Goal: Task Accomplishment & Management: Complete application form

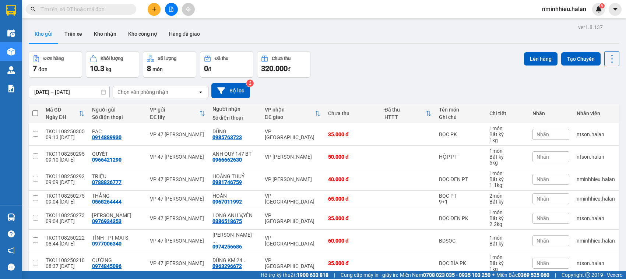
click at [87, 8] on input "text" at bounding box center [84, 9] width 87 height 8
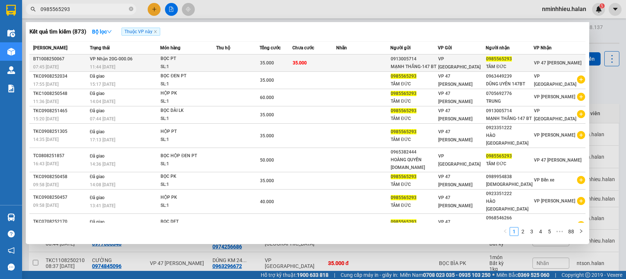
type input "0985565293"
click at [338, 67] on td at bounding box center [363, 63] width 54 height 17
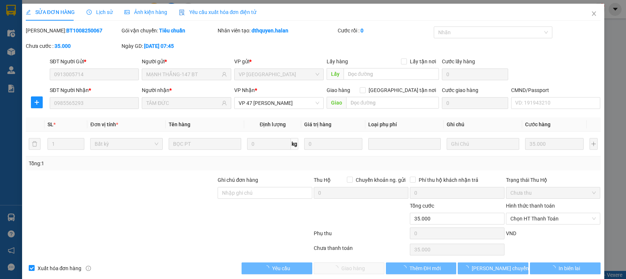
type input "0913005714"
type input "MẠNH THẮNG-147 BT"
type input "0985565293"
type input "TÂM ĐỨC"
type input "35.000"
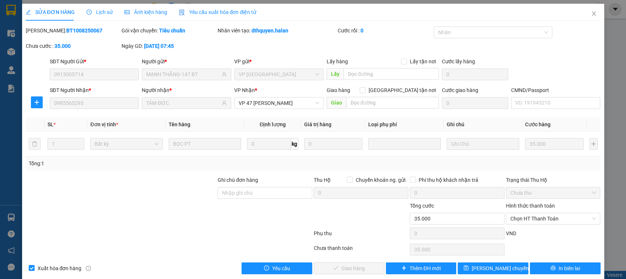
click at [525, 207] on label "Hình thức thanh toán" at bounding box center [530, 206] width 49 height 6
click at [525, 213] on input "Hình thức thanh toán" at bounding box center [551, 218] width 81 height 11
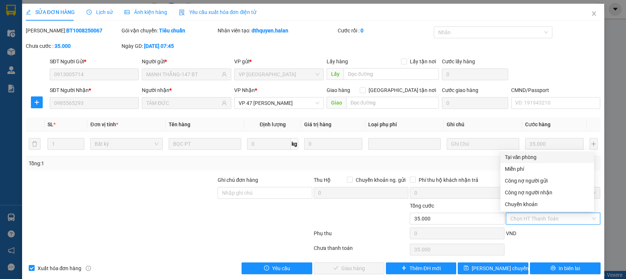
click at [511, 155] on div "Tại văn phòng" at bounding box center [547, 157] width 85 height 8
type input "0"
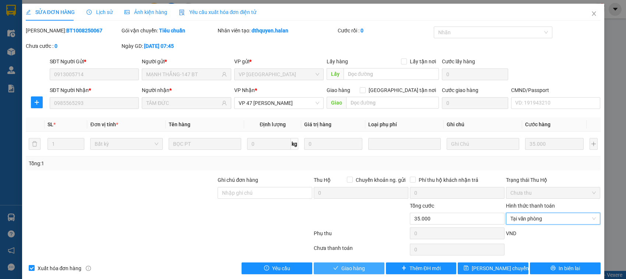
click at [358, 269] on span "Giao hàng" at bounding box center [354, 269] width 24 height 8
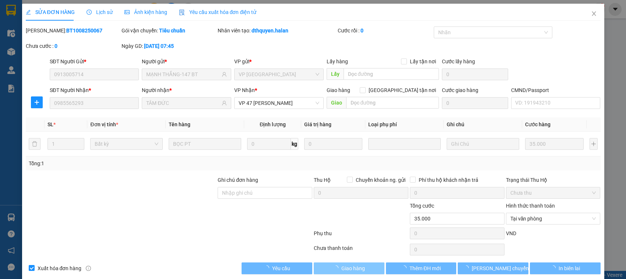
click at [358, 269] on span "Giao hàng" at bounding box center [354, 269] width 24 height 8
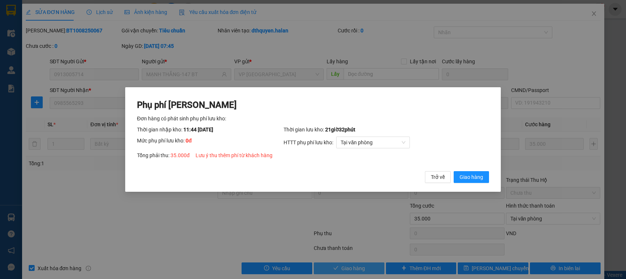
click at [454, 171] on button "Giao hàng" at bounding box center [471, 177] width 35 height 12
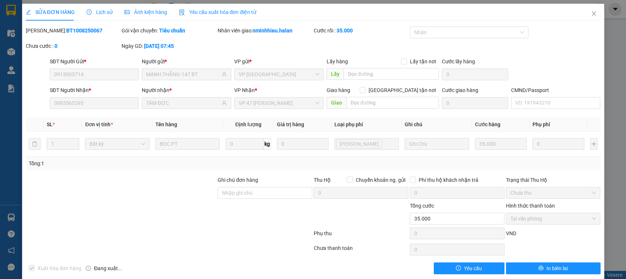
click at [358, 269] on div "Xuất hóa đơn hàng Đang xuất... Yêu cầu In biên lai" at bounding box center [313, 269] width 577 height 12
click at [592, 13] on icon "close" at bounding box center [594, 13] width 4 height 4
click at [588, 14] on div "nminhhieu.halan 5" at bounding box center [571, 9] width 69 height 13
click at [587, 14] on div "nminhhieu.halan 5" at bounding box center [571, 9] width 69 height 13
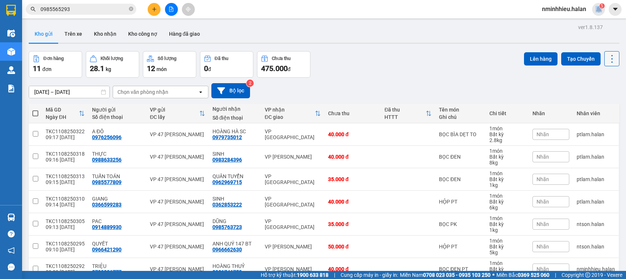
click at [607, 59] on icon at bounding box center [612, 59] width 10 height 10
click at [585, 105] on span "Làm mới" at bounding box center [595, 104] width 20 height 7
click at [188, 36] on button "Hàng đã giao" at bounding box center [184, 34] width 43 height 18
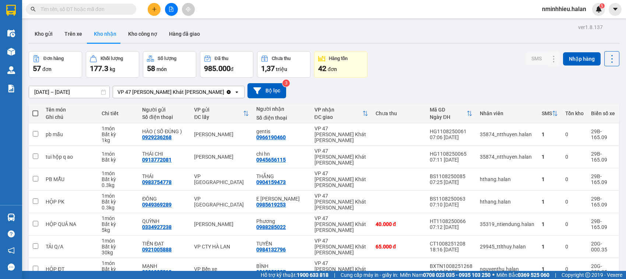
click at [128, 11] on span at bounding box center [81, 9] width 111 height 11
click at [132, 8] on span at bounding box center [131, 9] width 4 height 8
click at [100, 6] on input "text" at bounding box center [84, 9] width 87 height 8
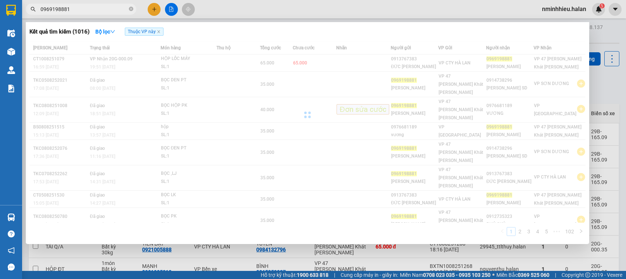
type input "0969198881"
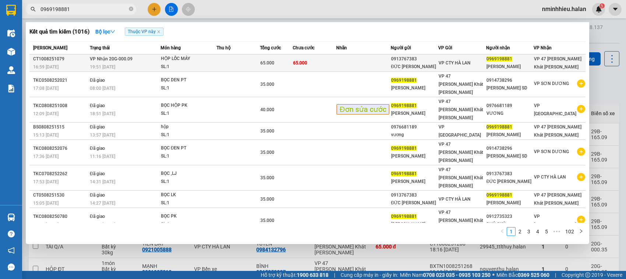
click at [178, 61] on div "HỘP LỐC MÁY" at bounding box center [188, 59] width 55 height 8
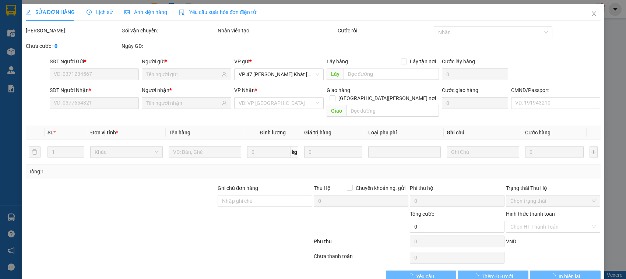
type input "0913767383"
type input "ĐỨC [PERSON_NAME]"
type input "0969198881"
type input "[PERSON_NAME]"
type input "65.000"
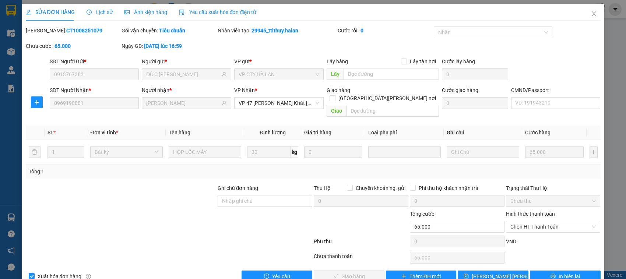
click at [525, 184] on div "Trạng thái Thu Hộ" at bounding box center [553, 188] width 95 height 8
click at [517, 210] on div "Hình thức thanh toán" at bounding box center [553, 215] width 95 height 11
click at [516, 221] on span "Chọn HT Thanh Toán" at bounding box center [554, 226] width 86 height 11
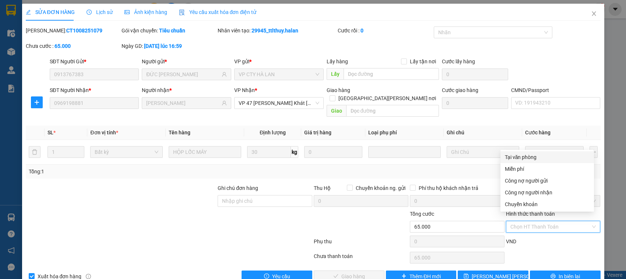
click at [520, 157] on div "Tại văn phòng" at bounding box center [547, 157] width 85 height 8
type input "0"
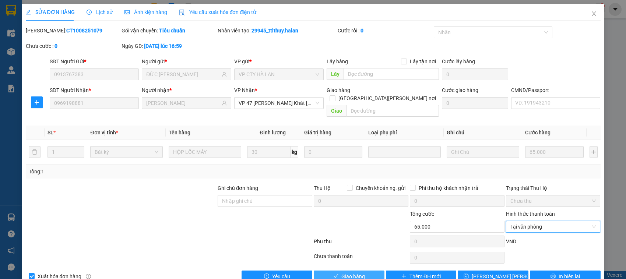
click at [333, 273] on button "Giao hàng" at bounding box center [349, 277] width 71 height 12
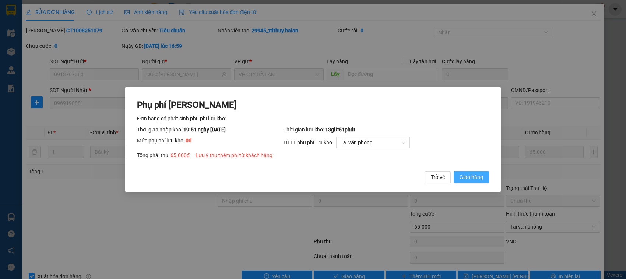
click at [480, 176] on span "Giao hàng" at bounding box center [472, 177] width 24 height 8
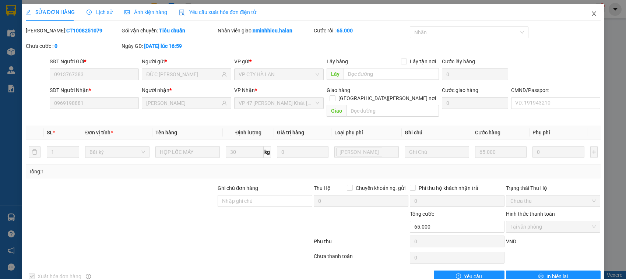
click at [591, 15] on icon "close" at bounding box center [594, 14] width 6 height 6
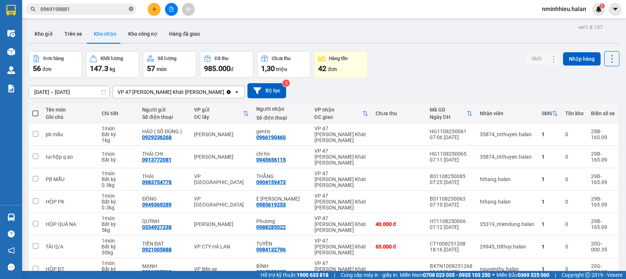
click at [130, 10] on icon "close-circle" at bounding box center [131, 9] width 4 height 4
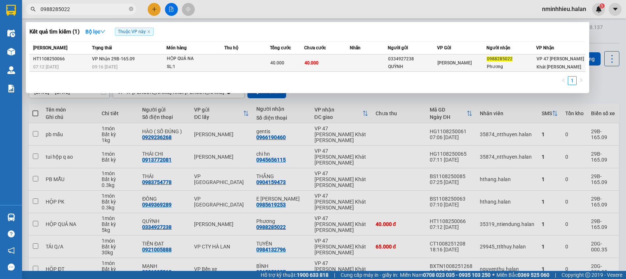
type input "0988285022"
click at [171, 62] on div "HỘP QUẢ NA" at bounding box center [194, 59] width 55 height 8
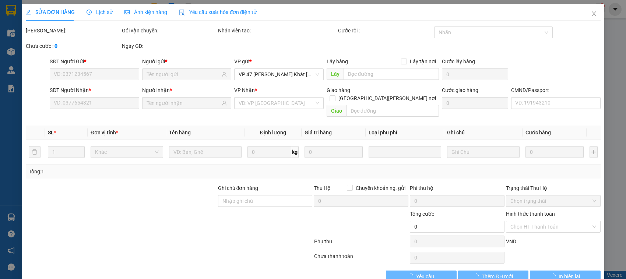
type input "0334927238"
type input "QUỲNH"
type input "0988285022"
type input "Phương"
type input "40.000"
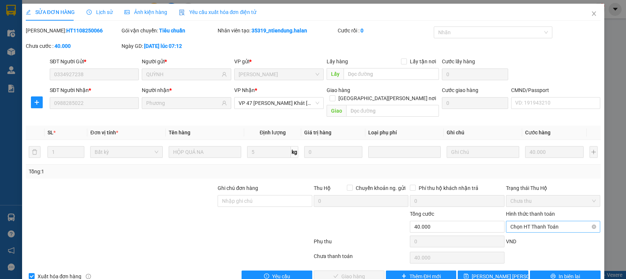
click at [513, 222] on span "Chọn HT Thanh Toán" at bounding box center [554, 226] width 86 height 11
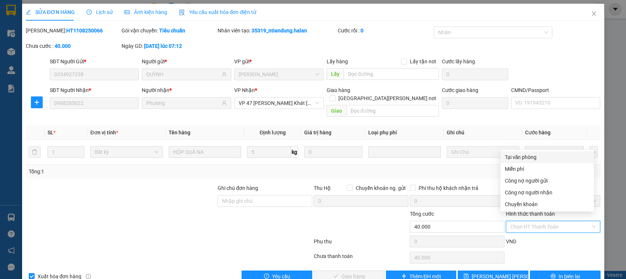
click at [509, 159] on div "Tại văn phòng" at bounding box center [547, 157] width 85 height 8
type input "0"
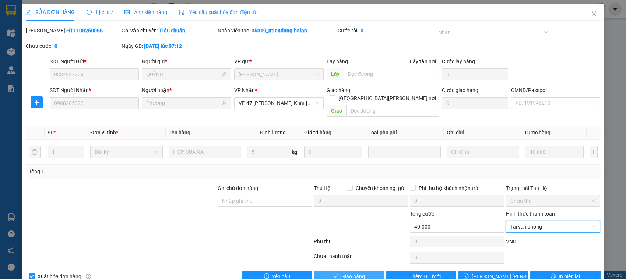
click at [356, 273] on span "Giao hàng" at bounding box center [354, 277] width 24 height 8
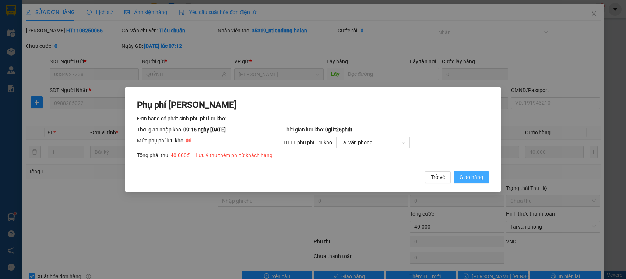
click at [472, 179] on span "Giao hàng" at bounding box center [472, 177] width 24 height 8
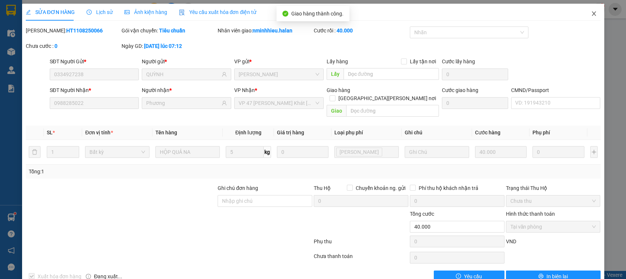
click at [591, 15] on icon "close" at bounding box center [594, 14] width 6 height 6
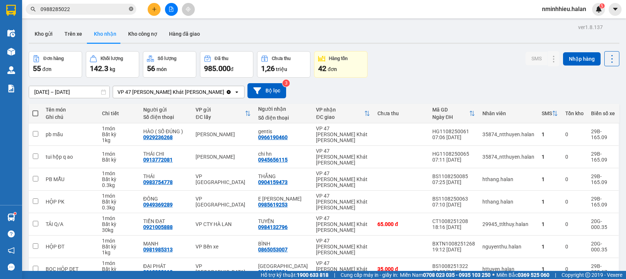
click at [129, 10] on icon "close-circle" at bounding box center [131, 9] width 4 height 4
click at [118, 8] on input "text" at bounding box center [84, 9] width 87 height 8
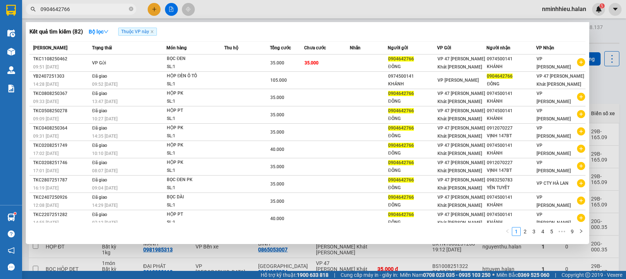
type input "0904642766"
click at [603, 93] on div at bounding box center [313, 139] width 626 height 279
click at [132, 11] on span at bounding box center [131, 9] width 4 height 7
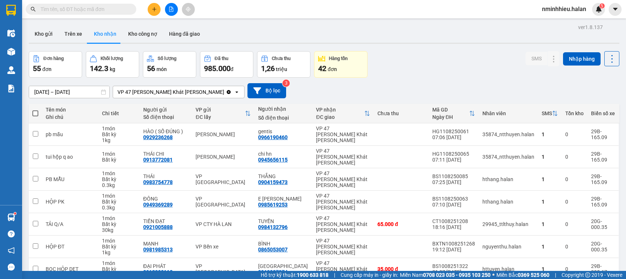
click at [117, 10] on input "text" at bounding box center [84, 9] width 87 height 8
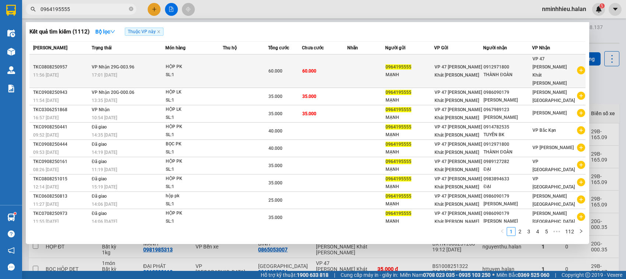
type input "0964195555"
click at [212, 71] on div "SL: 1" at bounding box center [193, 75] width 55 height 8
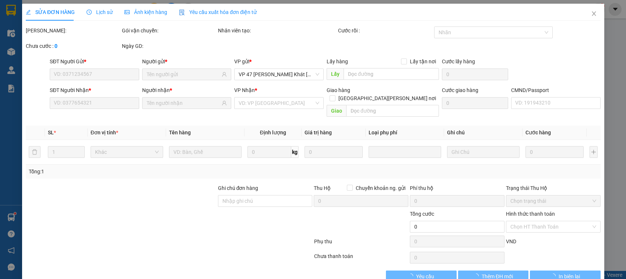
click at [212, 64] on div "Người gửi *" at bounding box center [187, 61] width 90 height 8
type input "0964195555"
type input "0912971800"
type input "60.000"
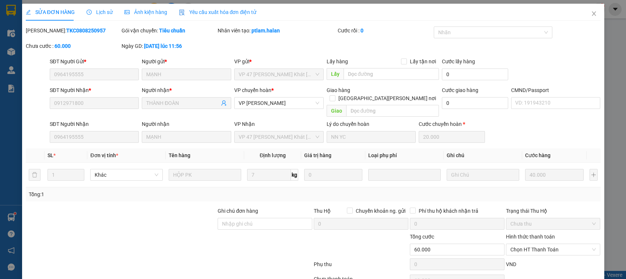
scroll to position [33, 0]
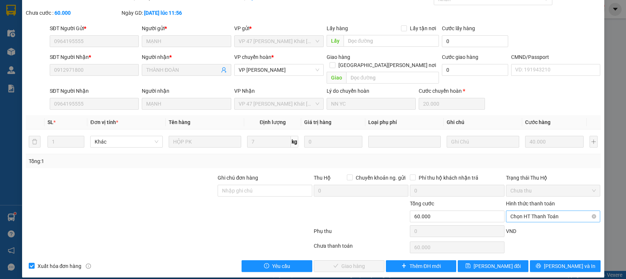
click at [518, 211] on span "Chọn HT Thanh Toán" at bounding box center [554, 216] width 86 height 11
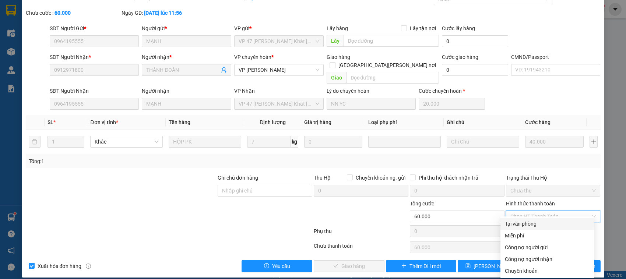
click at [516, 225] on div "Tại văn phòng" at bounding box center [547, 224] width 85 height 8
type input "0"
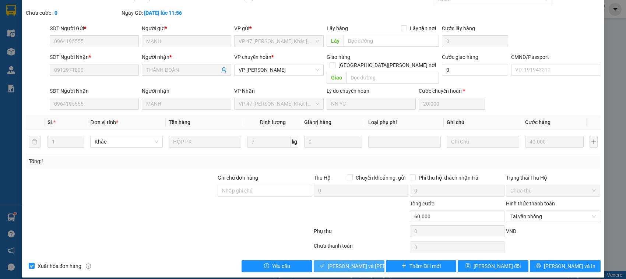
click at [356, 262] on span "[PERSON_NAME] và [PERSON_NAME] hàng" at bounding box center [377, 266] width 99 height 8
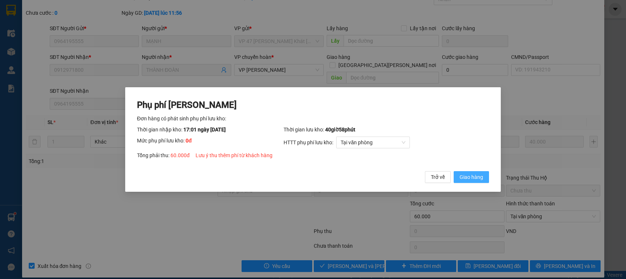
click at [463, 175] on span "Giao hàng" at bounding box center [472, 177] width 24 height 8
